Goal: Transaction & Acquisition: Purchase product/service

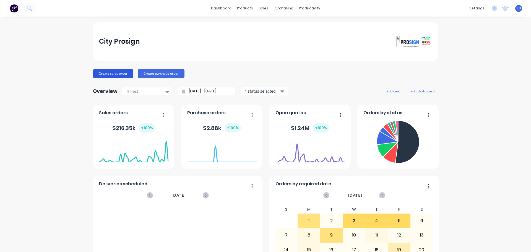
click at [124, 74] on button "Create sales order" at bounding box center [113, 73] width 40 height 9
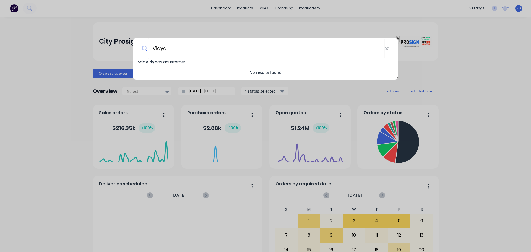
type input "Vidya"
click at [172, 63] on span "[PERSON_NAME] as a customer" at bounding box center [161, 62] width 48 height 6
select select "AU"
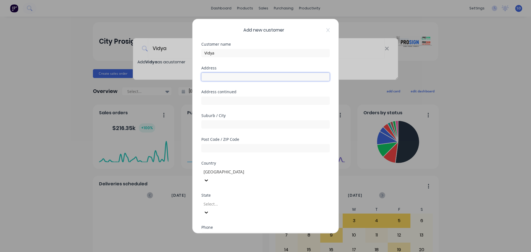
click at [211, 74] on input "text" at bounding box center [265, 76] width 128 height 8
click at [219, 81] on div "Address" at bounding box center [265, 78] width 128 height 24
drag, startPoint x: 216, startPoint y: 77, endPoint x: 222, endPoint y: 77, distance: 5.8
click at [217, 77] on input "text" at bounding box center [265, 76] width 128 height 8
paste input "[STREET_ADDRESS]"
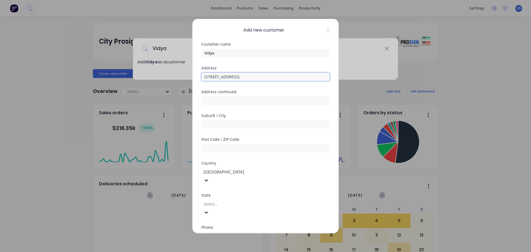
click at [237, 77] on input "[STREET_ADDRESS]" at bounding box center [265, 76] width 128 height 8
type input "[STREET_ADDRESS][DEMOGRAPHIC_DATA]"
click at [222, 122] on input "text" at bounding box center [265, 124] width 128 height 8
paste input "[GEOGRAPHIC_DATA]"
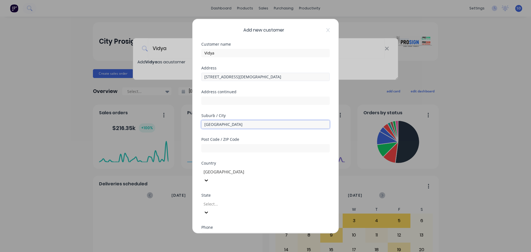
type input "[GEOGRAPHIC_DATA]"
click at [242, 76] on input "[STREET_ADDRESS][DEMOGRAPHIC_DATA]" at bounding box center [265, 76] width 128 height 8
type input "[STREET_ADDRESS]"
click at [219, 146] on input "text" at bounding box center [265, 148] width 128 height 8
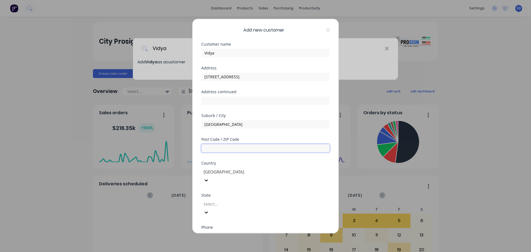
paste input "3186"
type input "3186"
click at [243, 78] on input "[STREET_ADDRESS]" at bounding box center [265, 76] width 128 height 8
type input "[STREET_ADDRESS]"
click at [215, 174] on div at bounding box center [243, 171] width 80 height 7
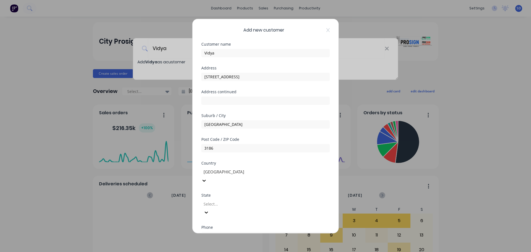
click at [216, 174] on div at bounding box center [243, 171] width 80 height 7
click at [215, 193] on div "State Select..." at bounding box center [265, 204] width 128 height 23
click at [216, 200] on div at bounding box center [243, 203] width 80 height 7
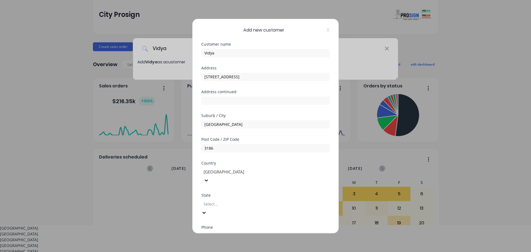
scroll to position [9, 0]
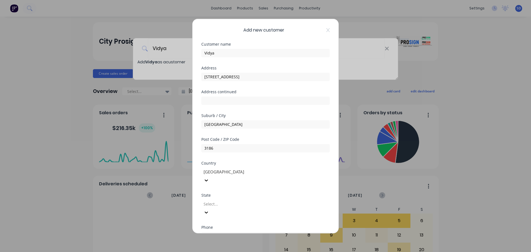
click at [378, 161] on div "Add new customer Customer name Vidya Address [STREET_ADDRESS][DEMOGRAPHIC_DATA]…" at bounding box center [265, 126] width 531 height 252
click at [225, 200] on div at bounding box center [243, 203] width 80 height 7
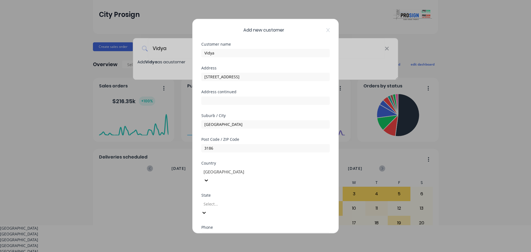
type input "v"
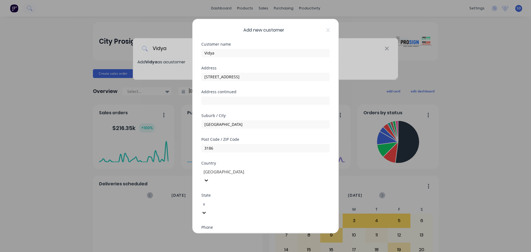
click at [208, 251] on div "Victoria" at bounding box center [265, 255] width 531 height 6
click at [227, 233] on input "tel" at bounding box center [271, 236] width 104 height 6
type input "0457 112 946"
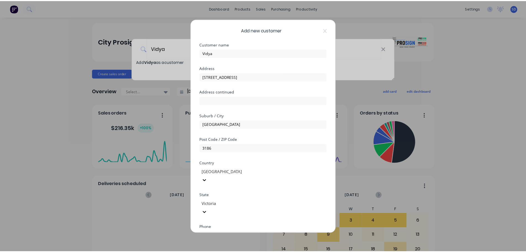
scroll to position [56, 0]
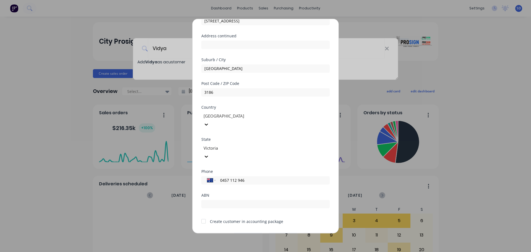
click at [244, 233] on button "Save" at bounding box center [248, 237] width 30 height 9
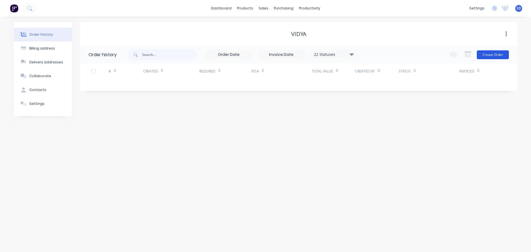
click at [492, 56] on button "Create Order" at bounding box center [492, 54] width 32 height 9
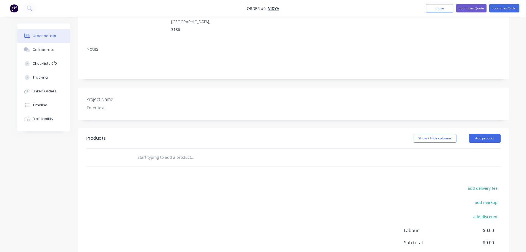
scroll to position [83, 0]
click at [166, 151] on input "text" at bounding box center [192, 156] width 111 height 11
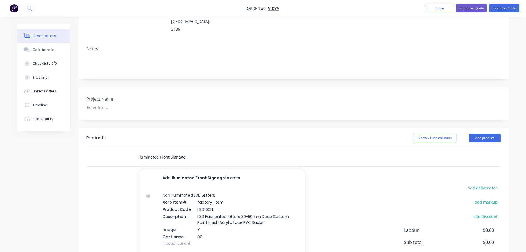
type input "Illuminated Front Signage"
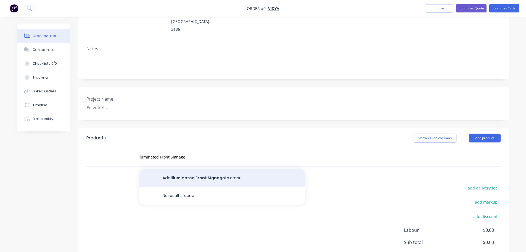
click at [200, 169] on button "Add Illuminated Front Signage to order" at bounding box center [223, 178] width 166 height 18
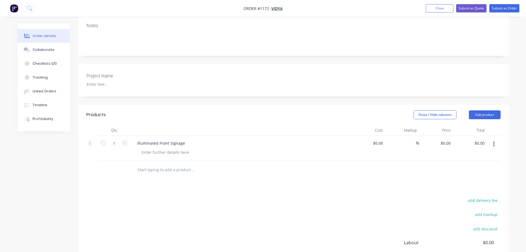
scroll to position [138, 0]
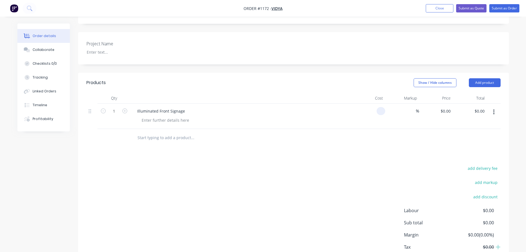
click at [379, 107] on input at bounding box center [382, 111] width 6 height 8
click at [380, 107] on input at bounding box center [382, 111] width 6 height 8
type input "$6,575.00"
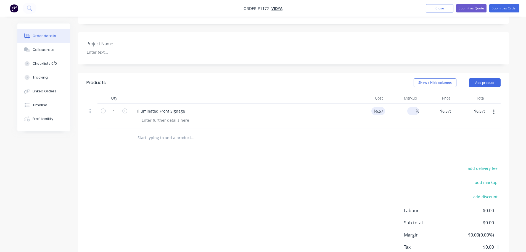
click at [408, 104] on div "%" at bounding box center [403, 116] width 34 height 25
click at [411, 107] on input at bounding box center [413, 111] width 6 height 8
click at [413, 107] on input "40" at bounding box center [412, 111] width 7 height 8
type input "60"
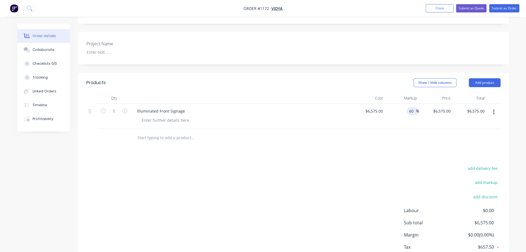
type input "$10,520.00"
click at [389, 129] on div at bounding box center [293, 138] width 415 height 18
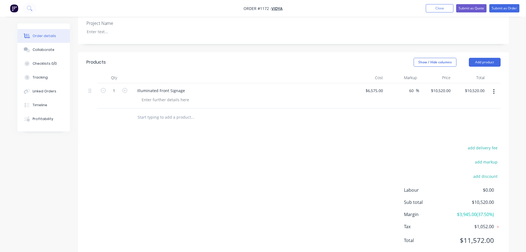
click at [338, 171] on div "add delivery fee add markup add discount Labour $0.00 Sub total $10,520.00 Marg…" at bounding box center [293, 197] width 415 height 107
click at [412, 86] on input "60" at bounding box center [412, 90] width 7 height 8
type input "65"
type input "$10,848.75"
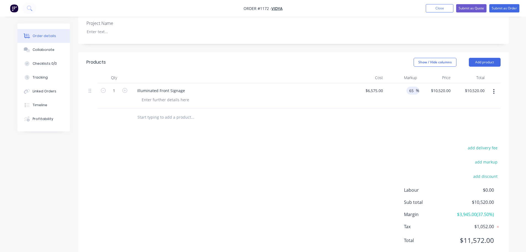
type input "$10,848.75"
click at [358, 148] on div "add delivery fee add markup add discount Labour $0.00 Sub total $10,520.00 Marg…" at bounding box center [293, 197] width 415 height 107
click at [410, 86] on input "65" at bounding box center [412, 90] width 7 height 8
click at [411, 86] on input "65" at bounding box center [412, 90] width 7 height 8
click at [348, 127] on div "Products Show / Hide columns Add product Qty Cost Markup Price Total 1 Illumina…" at bounding box center [293, 155] width 431 height 207
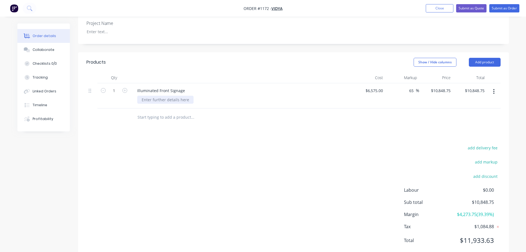
click at [159, 96] on div at bounding box center [165, 100] width 56 height 8
paste div
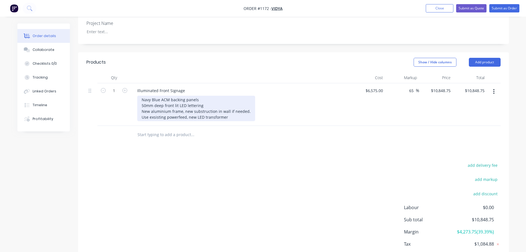
click at [142, 96] on div "Navy Blue ACM backing panels 50mm deep front lit LED lettering New aluminium fr…" at bounding box center [196, 108] width 118 height 25
click at [177, 102] on div "3mm Navy Blue ACM backing panels 50mm deep front lit LED lettering New Aluminiu…" at bounding box center [196, 108] width 118 height 25
click at [234, 103] on div "3mm Navy Blue ACM backing panels 50mm deep front lit LED lettering New Aluminiu…" at bounding box center [196, 108] width 118 height 25
click at [228, 101] on div "3mm Navy Blue ACM backing panels 50mm deep front lit LED lettering New Aluminiu…" at bounding box center [196, 108] width 118 height 25
click at [141, 96] on div "3mm Navy Blue ACM backing panels 50mm deep front lit LED lettering New Aluminiu…" at bounding box center [196, 108] width 118 height 25
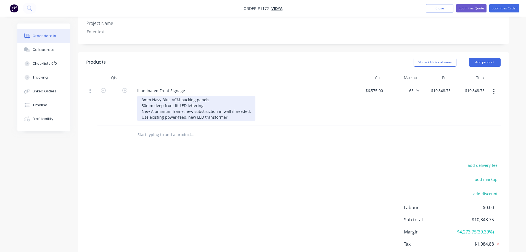
click at [184, 96] on div "3mm Navy Blue ACM backing panels 50mm deep front lit LED lettering New Aluminiu…" at bounding box center [196, 108] width 118 height 25
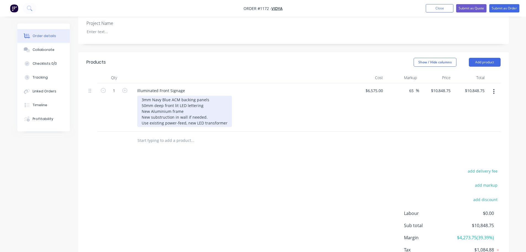
click at [206, 102] on div "3mm Navy Blue ACM backing panels 50mm deep front lit LED lettering New Aluminiu…" at bounding box center [184, 111] width 95 height 31
drag, startPoint x: 141, startPoint y: 96, endPoint x: 144, endPoint y: 99, distance: 4.4
click at [141, 96] on div "3mm Navy Blue ACM backing panels 50mm deep front lit LED lettering New Aluminiu…" at bounding box center [184, 111] width 95 height 31
click at [141, 102] on div "3mm Navy Blue ACM backing panels 50mm deep front lit LED lettering New Aluminiu…" at bounding box center [184, 111] width 95 height 31
click at [141, 107] on div "3mm Navy Blue ACM backing panels 50mm deep front lit LED lettering New Aluminiu…" at bounding box center [184, 111] width 95 height 31
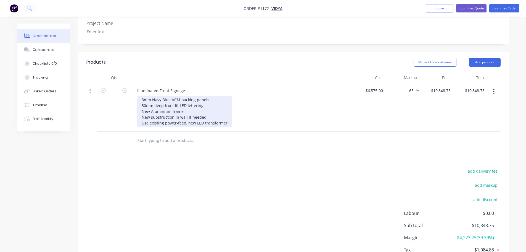
click at [227, 107] on div "3mm Navy Blue ACM backing panels 50mm deep front lit LED lettering New Aluminiu…" at bounding box center [184, 111] width 95 height 31
drag, startPoint x: 142, startPoint y: 96, endPoint x: 190, endPoint y: 96, distance: 47.8
click at [190, 96] on div "3mm Navy Blue ACM backing panels 50mm deep front lit LED lettering New Aluminiu…" at bounding box center [184, 111] width 95 height 31
click at [189, 96] on div "3mm Navy Blue ACM backing panels 50mm deep front lit LED lettering New Aluminiu…" at bounding box center [184, 111] width 95 height 31
drag, startPoint x: 146, startPoint y: 103, endPoint x: 171, endPoint y: 102, distance: 24.9
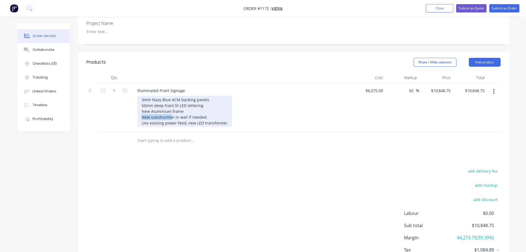
click at [171, 102] on div "3mm Navy Blue ACM backing panels 50mm deep front lit LED lettering New Aluminiu…" at bounding box center [184, 111] width 95 height 31
drag, startPoint x: 167, startPoint y: 101, endPoint x: 173, endPoint y: 100, distance: 6.4
click at [173, 100] on div "3mm Navy Blue ACM backing panels 50mm deep front lit LED lettering New Aluminiu…" at bounding box center [184, 111] width 95 height 31
click at [213, 101] on div "3mm Navy Blue ACM backing panels 50mm deep front lit LED lettering New Aluminiu…" at bounding box center [184, 111] width 95 height 31
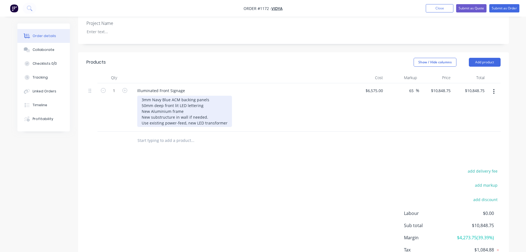
click at [227, 108] on div "3mm Navy Blue ACM backing panels 50mm deep front lit LED lettering New Aluminiu…" at bounding box center [184, 111] width 95 height 31
click at [197, 97] on div "3mm Navy Blue ACM backing panels 50mm deep front lit LED lettering New Aluminiu…" at bounding box center [185, 111] width 96 height 31
click at [206, 96] on div "3mm Navy Blue ACM backing panels 50mm deep front lit LED lettering New Aluminiu…" at bounding box center [185, 111] width 96 height 31
click at [212, 96] on div "3mm Navy Blue ACM backing panels 50mm deep front lit LED lettering. New Alumini…" at bounding box center [185, 111] width 96 height 31
click at [229, 107] on div "3mm Navy Blue ACM backing panels. 50mm deep front lit LED lettering. New Alumin…" at bounding box center [185, 111] width 96 height 31
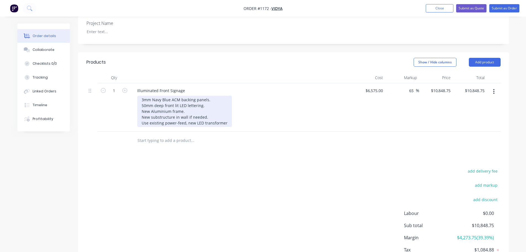
click at [215, 101] on div "3mm Navy Blue ACM backing panels. 50mm deep front lit LED lettering. New Alumin…" at bounding box center [184, 111] width 95 height 31
click at [196, 96] on div "3mm Navy Blue ACM backing panels. 50mm deep front lit LED lettering. New Alumin…" at bounding box center [184, 111] width 95 height 31
click at [211, 96] on div "3mm Navy Blue ACM backing panels. 50mm deep front lit LED lettering. New Alumin…" at bounding box center [184, 111] width 95 height 31
click at [213, 96] on div "3mm Navy Blue ACM backing panels. 50mm deep front lit LED lettering New Alumini…" at bounding box center [184, 111] width 95 height 31
click at [227, 108] on div "3mm Navy Blue ACM backing panels 50mm deep front lit LED lettering New Aluminiu…" at bounding box center [184, 111] width 95 height 31
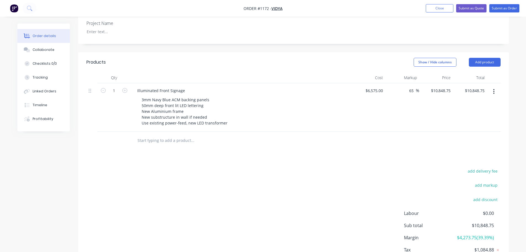
click at [219, 143] on div "Products Show / Hide columns Add product Qty Cost Markup Price Total 1 Illumina…" at bounding box center [293, 167] width 431 height 230
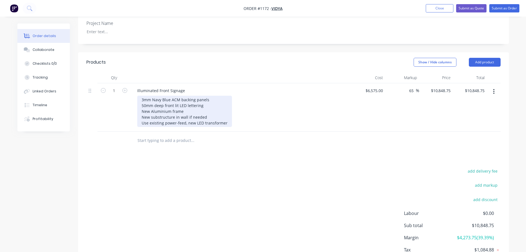
click at [187, 107] on div "3mm Navy Blue ACM backing panels 50mm deep front lit LED lettering New Aluminiu…" at bounding box center [184, 111] width 95 height 31
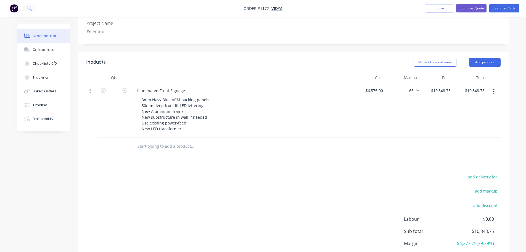
click at [182, 146] on div "Products Show / Hide columns Add product Qty Cost Markup Price Total 1 Illumina…" at bounding box center [293, 170] width 431 height 236
click at [198, 191] on div "add delivery fee add markup add discount Labour $0.00 Sub total $10,848.75 Marg…" at bounding box center [293, 226] width 415 height 107
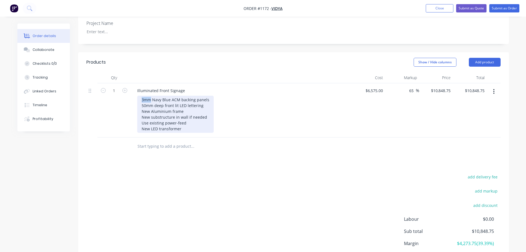
drag, startPoint x: 140, startPoint y: 82, endPoint x: 151, endPoint y: 84, distance: 10.3
click at [151, 96] on div "3mm Navy Blue ACM backing panels 50mm deep front lit LED lettering New Aluminiu…" at bounding box center [175, 114] width 77 height 37
click at [207, 96] on div "3mm Navy Blue ACM backing panels 50mm deep front lit LED lettering New Aluminiu…" at bounding box center [175, 114] width 77 height 37
click at [204, 96] on div "3mm Navy Blue ACM backing panels 50mm deep front lit LED lettering New Aluminiu…" at bounding box center [175, 114] width 77 height 37
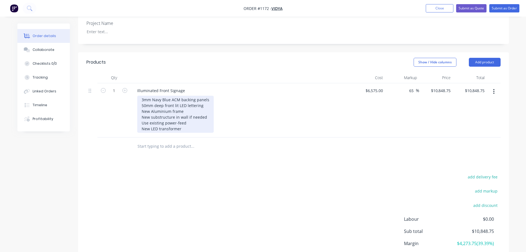
click at [202, 96] on div "3mm Navy Blue ACM backing panels 50mm deep front lit LED lettering New Aluminiu…" at bounding box center [175, 114] width 77 height 37
click at [208, 103] on div "3mm Navy Blue ACM backing panels 50mm deep front lit LED lettering New Aluminiu…" at bounding box center [175, 114] width 77 height 37
click at [202, 105] on div "3mm Navy Blue ACM backing panels 50mm deep front lit LED lettering New Aluminiu…" at bounding box center [175, 114] width 77 height 37
click at [197, 114] on div "3mm Navy Blue ACM backing panels 50mm deep front lit LED lettering New Aluminiu…" at bounding box center [175, 114] width 77 height 37
click at [197, 110] on div "3mm Navy Blue ACM backing panels 50mm deep front lit LED lettering New Aluminiu…" at bounding box center [175, 114] width 77 height 37
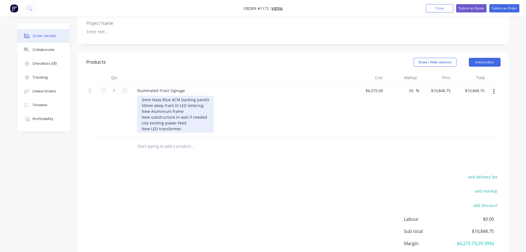
drag, startPoint x: 208, startPoint y: 103, endPoint x: 203, endPoint y: 100, distance: 5.7
click at [208, 103] on div "3mm Navy Blue ACM backing panels 50mm deep front lit LED lettering New Aluminiu…" at bounding box center [175, 114] width 77 height 37
click at [197, 97] on div "3mm Navy Blue ACM backing panels 50mm deep front lit LED lettering New Aluminiu…" at bounding box center [175, 114] width 77 height 37
drag, startPoint x: 206, startPoint y: 91, endPoint x: 209, endPoint y: 87, distance: 4.7
click at [206, 96] on div "3mm Navy Blue ACM backing panels 50mm deep front lit LED lettering New Aluminiu…" at bounding box center [175, 114] width 77 height 37
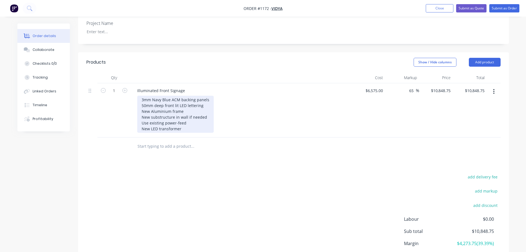
click at [210, 96] on div "3mm Navy Blue ACM backing panels 50mm deep front lit LED lettering New Aluminiu…" at bounding box center [175, 114] width 77 height 37
click at [206, 96] on div "3mm Navy Blue ACM backing panels 50mm deep front lit LED lettering New Aluminiu…" at bounding box center [175, 114] width 77 height 37
drag, startPoint x: 200, startPoint y: 97, endPoint x: 206, endPoint y: 101, distance: 7.3
click at [201, 97] on div "3mm Navy Blue ACM backing panels 50mm deep front lit LED lettering New Aluminiu…" at bounding box center [175, 114] width 77 height 37
click at [206, 103] on div "3mm Navy Blue ACM backing panels 50mm deep front lit LED lettering New Aluminiu…" at bounding box center [175, 114] width 77 height 37
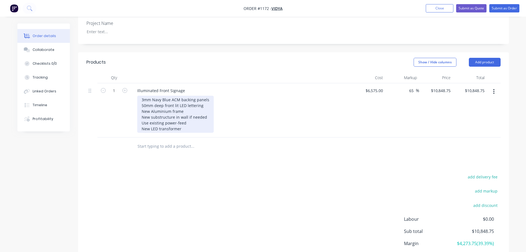
click at [197, 106] on div "3mm Navy Blue ACM backing panels 50mm deep front lit LED lettering New Aluminiu…" at bounding box center [175, 114] width 77 height 37
click at [193, 114] on div "3mm Navy Blue ACM backing panels 50mm deep front lit LED lettering New Aluminiu…" at bounding box center [175, 114] width 77 height 37
click at [195, 107] on div "3mm Navy Blue ACM backing panels 50mm deep front lit LED lettering New Aluminiu…" at bounding box center [175, 114] width 77 height 37
click at [204, 103] on div "3mm Navy Blue ACM backing panels 50mm deep front lit LED lettering New Aluminiu…" at bounding box center [175, 114] width 77 height 37
click at [199, 97] on div "3mm Navy Blue ACM backing panels 50mm deep front lit LED lettering New Aluminiu…" at bounding box center [175, 114] width 77 height 37
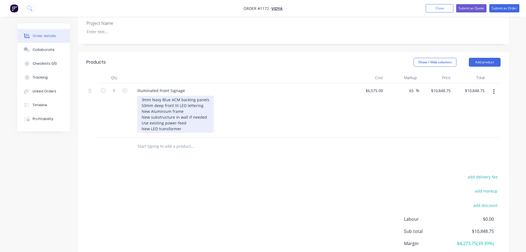
click at [204, 96] on div "3mm Navy Blue ACM backing panels 50mm deep front lit LED lettering New Aluminiu…" at bounding box center [175, 114] width 77 height 37
click at [208, 96] on div "3mm Navy Blue ACM backing panels 50mm deep front lit LED lettering New Aluminiu…" at bounding box center [175, 114] width 77 height 37
click at [206, 96] on div "3mm Navy Blue ACM backing panels 50mm deep front lit LED lettering New Aluminiu…" at bounding box center [175, 114] width 77 height 37
click at [207, 98] on div "3mm Navy Blue ACM backing panels 50mm deep front lit LED lettering New Aluminiu…" at bounding box center [175, 114] width 77 height 37
click at [208, 101] on div "3mm Navy Blue ACM backing panels 50mm deep front lit LED lettering New Aluminiu…" at bounding box center [175, 114] width 77 height 37
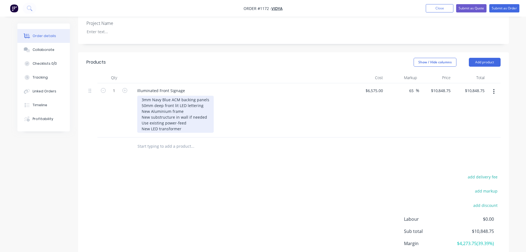
click at [197, 106] on div "3mm Navy Blue ACM backing panels 50mm deep front lit LED lettering New Aluminiu…" at bounding box center [175, 114] width 77 height 37
click at [196, 111] on div "3mm Navy Blue ACM backing panels 50mm deep front lit LED lettering New Aluminiu…" at bounding box center [175, 114] width 77 height 37
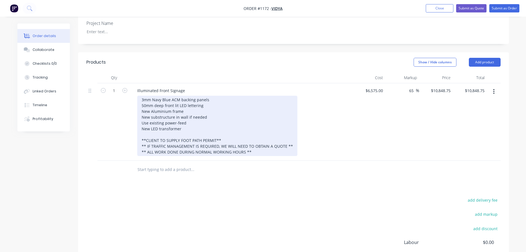
click at [247, 135] on div "3mm Navy Blue ACM backing panels 50mm deep front lit LED lettering New Aluminiu…" at bounding box center [217, 126] width 160 height 60
drag, startPoint x: 244, startPoint y: 136, endPoint x: 248, endPoint y: 139, distance: 5.5
click at [245, 136] on div "3mm Navy Blue ACM backing panels 50mm deep front lit LED lettering New Aluminiu…" at bounding box center [217, 126] width 160 height 60
click at [258, 138] on div "3mm Navy Blue ACM backing panels 50mm deep front lit LED lettering New Aluminiu…" at bounding box center [217, 126] width 160 height 60
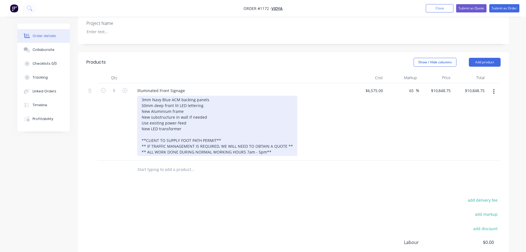
click at [247, 138] on div "3mm Navy Blue ACM backing panels 50mm deep front lit LED lettering New Aluminiu…" at bounding box center [217, 126] width 160 height 60
click at [247, 137] on div "3mm Navy Blue ACM backing panels 50mm deep front lit LED lettering New Aluminiu…" at bounding box center [217, 126] width 160 height 60
click at [246, 137] on div "3mm Navy Blue ACM backing panels 50mm deep front lit LED lettering New Aluminiu…" at bounding box center [217, 126] width 160 height 60
click at [286, 137] on div "3mm Navy Blue ACM backing panels 50mm deep front lit LED lettering New Aluminiu…" at bounding box center [217, 126] width 160 height 60
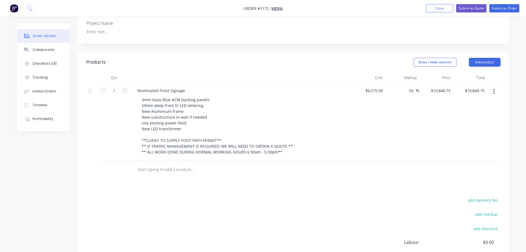
click at [214, 175] on div "Products Show / Hide columns Add product Qty Cost Markup Price Total 1 Illumina…" at bounding box center [293, 181] width 431 height 259
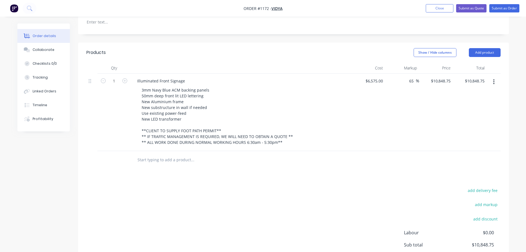
scroll to position [156, 0]
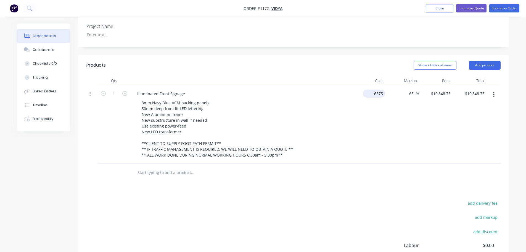
click at [374, 90] on div "6575 $6,575.00" at bounding box center [375, 94] width 20 height 8
click at [374, 90] on div "6575 6575" at bounding box center [380, 94] width 12 height 8
click at [379, 90] on input "6575" at bounding box center [380, 94] width 12 height 8
click at [381, 90] on div "$6,575.00 6575" at bounding box center [369, 124] width 34 height 77
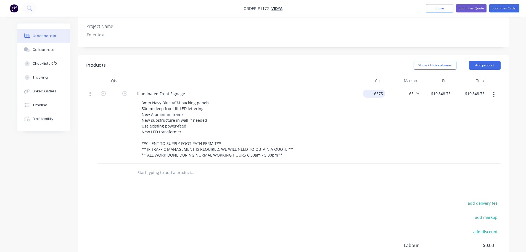
click at [373, 90] on div "6575 $6,575.00" at bounding box center [374, 94] width 22 height 8
click at [381, 90] on input "6575" at bounding box center [380, 94] width 12 height 8
click at [383, 90] on input "6575" at bounding box center [380, 94] width 12 height 8
type input "$6,775.00"
type input "$11,178.75"
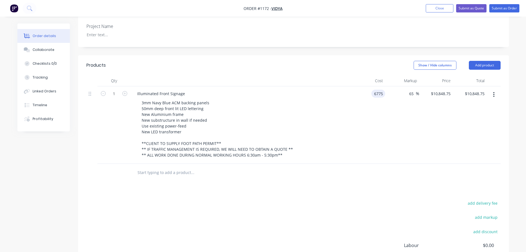
type input "$11,178.75"
click at [379, 111] on div "$6,775.00 6775" at bounding box center [369, 124] width 34 height 77
click at [355, 179] on div "Products Show / Hide columns Add product Qty Cost Markup Price Total 1 Illumina…" at bounding box center [293, 184] width 431 height 259
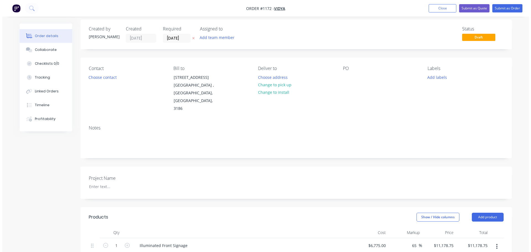
scroll to position [0, 0]
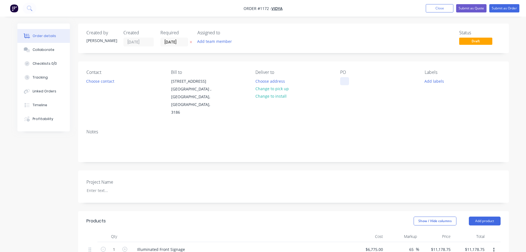
click at [340, 80] on div at bounding box center [344, 81] width 9 height 8
click at [365, 129] on div "Notes" at bounding box center [293, 131] width 415 height 5
click at [481, 10] on button "Submit as Quote" at bounding box center [472, 8] width 30 height 8
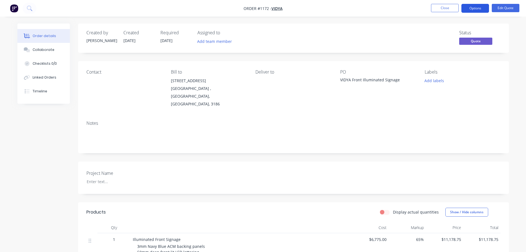
click at [476, 6] on button "Options" at bounding box center [476, 8] width 28 height 9
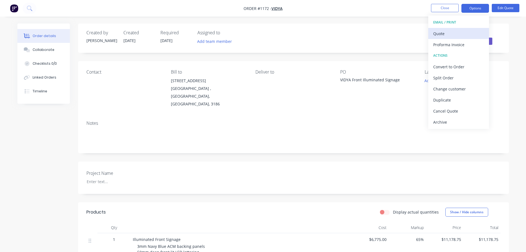
click at [444, 33] on div "Quote" at bounding box center [459, 34] width 51 height 8
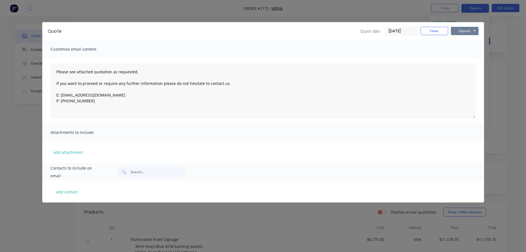
click at [456, 33] on button "Options" at bounding box center [465, 31] width 28 height 8
click at [456, 41] on button "Preview" at bounding box center [468, 40] width 35 height 9
drag, startPoint x: 426, startPoint y: 30, endPoint x: 439, endPoint y: 16, distance: 19.2
click at [426, 30] on button "Close" at bounding box center [435, 31] width 28 height 8
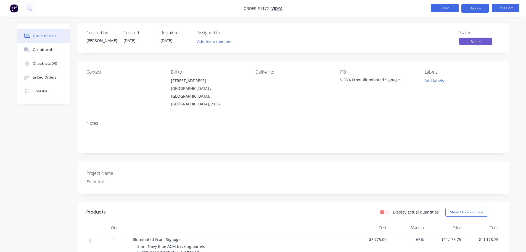
click at [441, 8] on button "Close" at bounding box center [445, 8] width 28 height 8
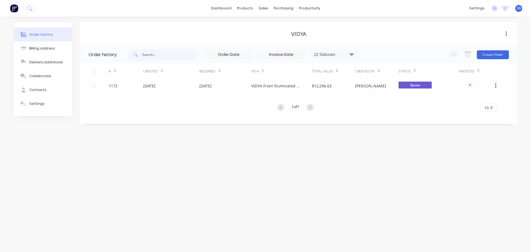
click at [12, 10] on img at bounding box center [14, 8] width 8 height 8
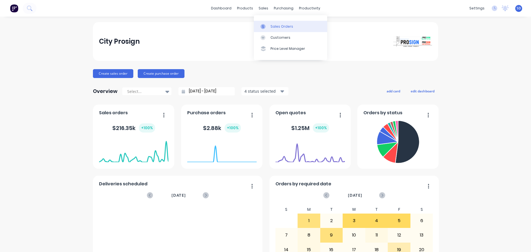
click at [271, 28] on div "Sales Orders" at bounding box center [281, 26] width 23 height 5
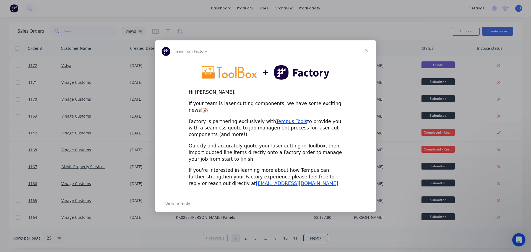
click at [365, 54] on span "Close" at bounding box center [366, 50] width 20 height 20
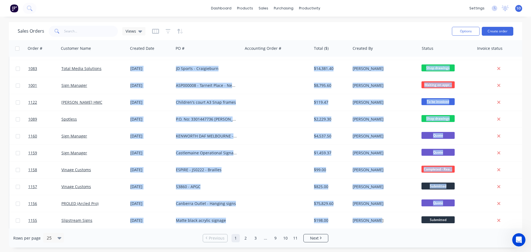
scroll to position [253, 0]
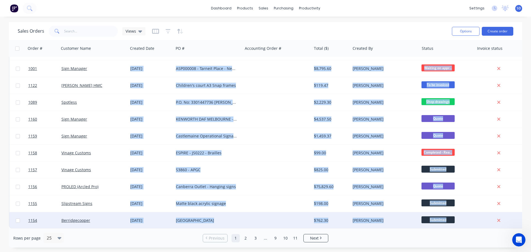
drag, startPoint x: 25, startPoint y: 65, endPoint x: 457, endPoint y: 218, distance: 458.8
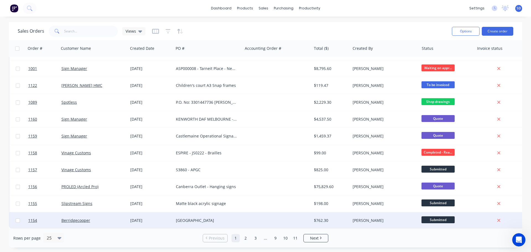
click at [463, 217] on div "Submitted" at bounding box center [445, 220] width 48 height 8
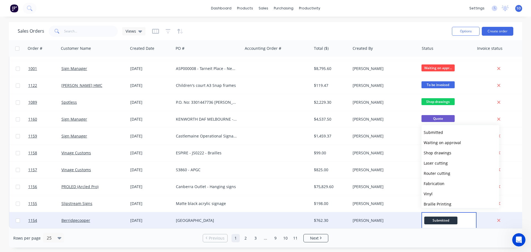
click at [481, 218] on div at bounding box center [498, 220] width 44 height 5
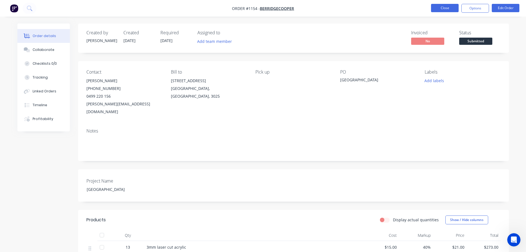
click at [439, 6] on button "Close" at bounding box center [445, 8] width 28 height 8
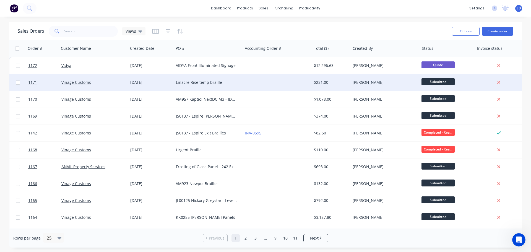
click at [449, 81] on span "Submitted" at bounding box center [437, 81] width 33 height 7
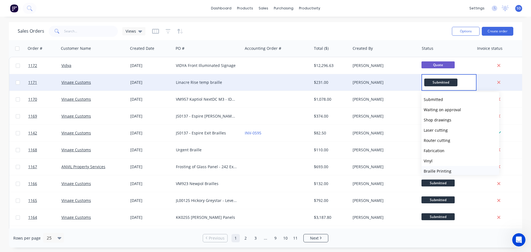
click at [444, 171] on span "Braille Printing" at bounding box center [437, 170] width 28 height 5
